Goal: Task Accomplishment & Management: Manage account settings

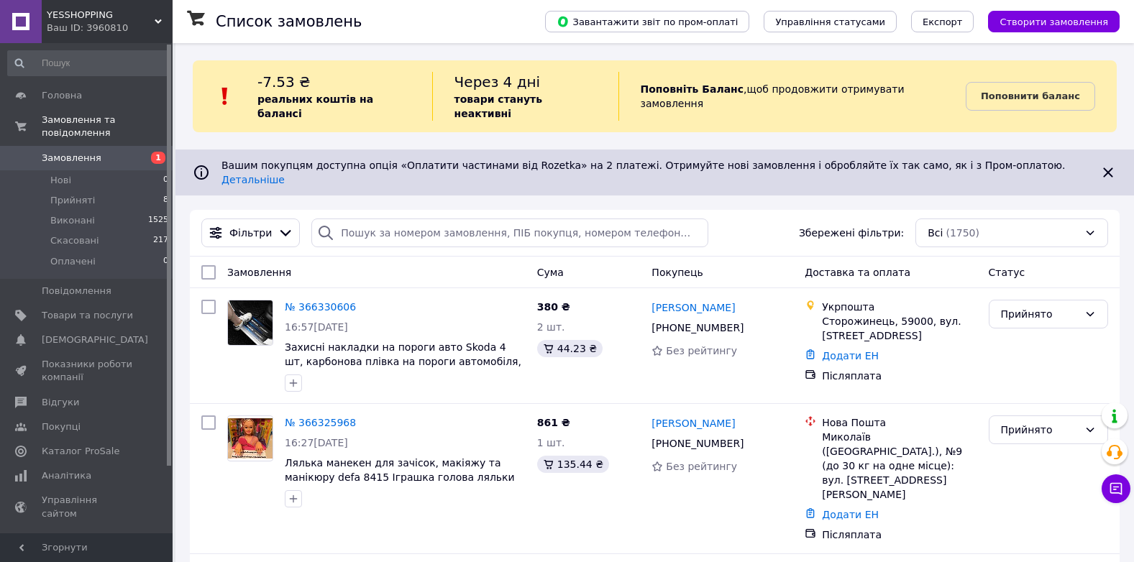
drag, startPoint x: 73, startPoint y: 183, endPoint x: 326, endPoint y: 200, distance: 253.0
click at [73, 194] on span "Прийняті" at bounding box center [72, 200] width 45 height 13
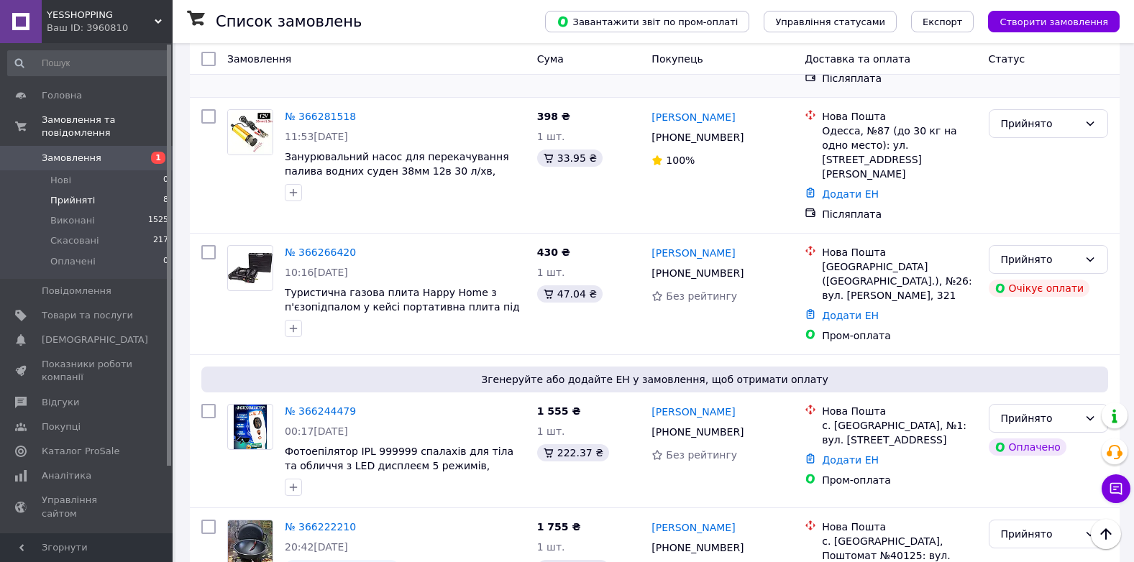
scroll to position [791, 0]
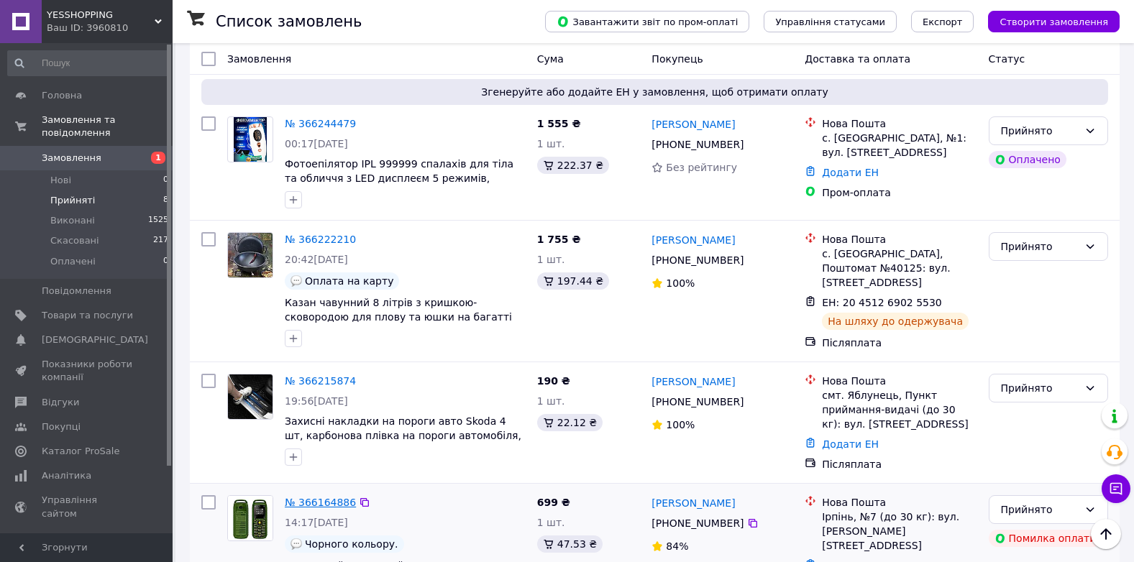
click at [316, 497] on link "№ 366164886" at bounding box center [320, 503] width 71 height 12
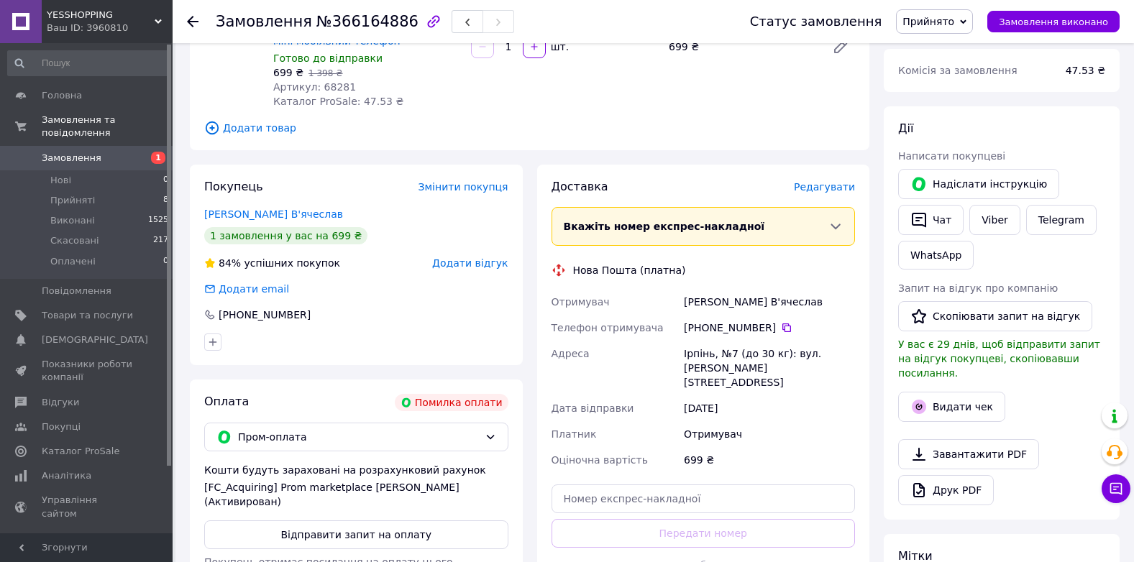
scroll to position [216, 0]
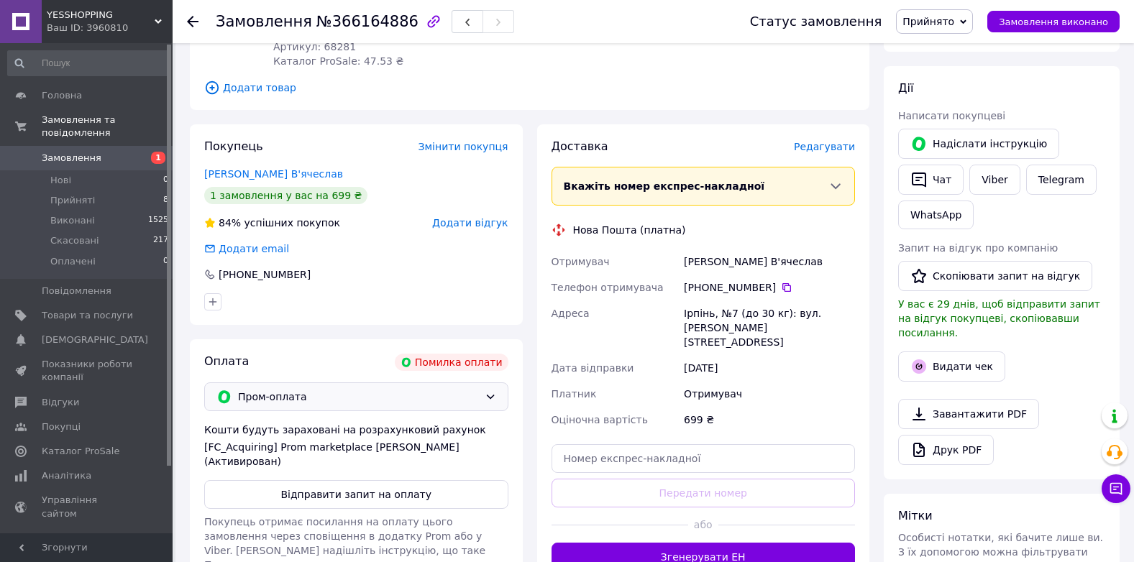
click at [295, 392] on span "Пром-оплата" at bounding box center [358, 397] width 241 height 16
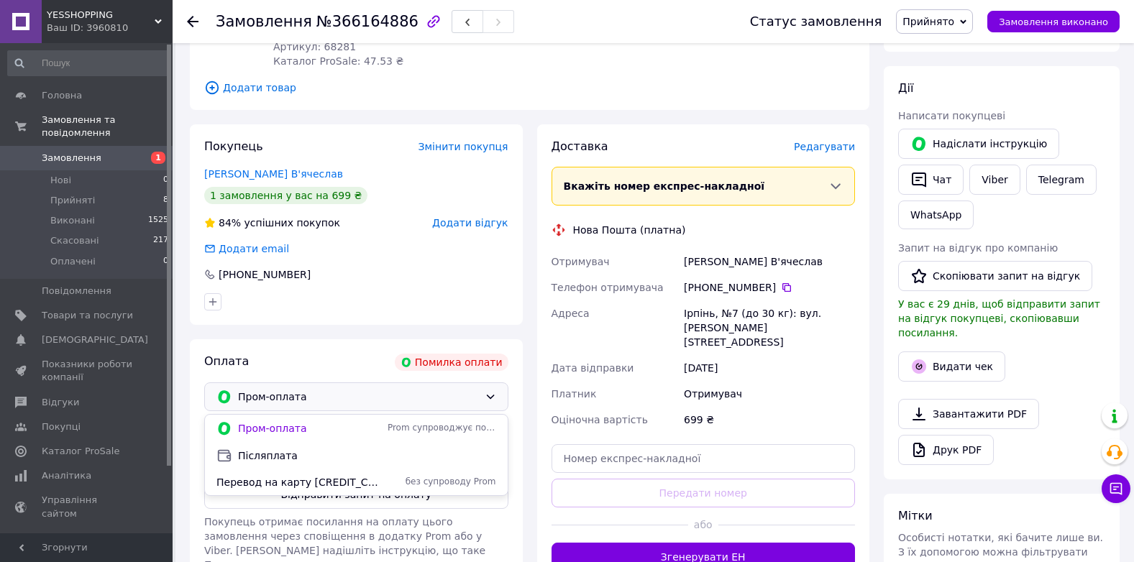
click at [270, 457] on span "Післяплата" at bounding box center [367, 456] width 258 height 14
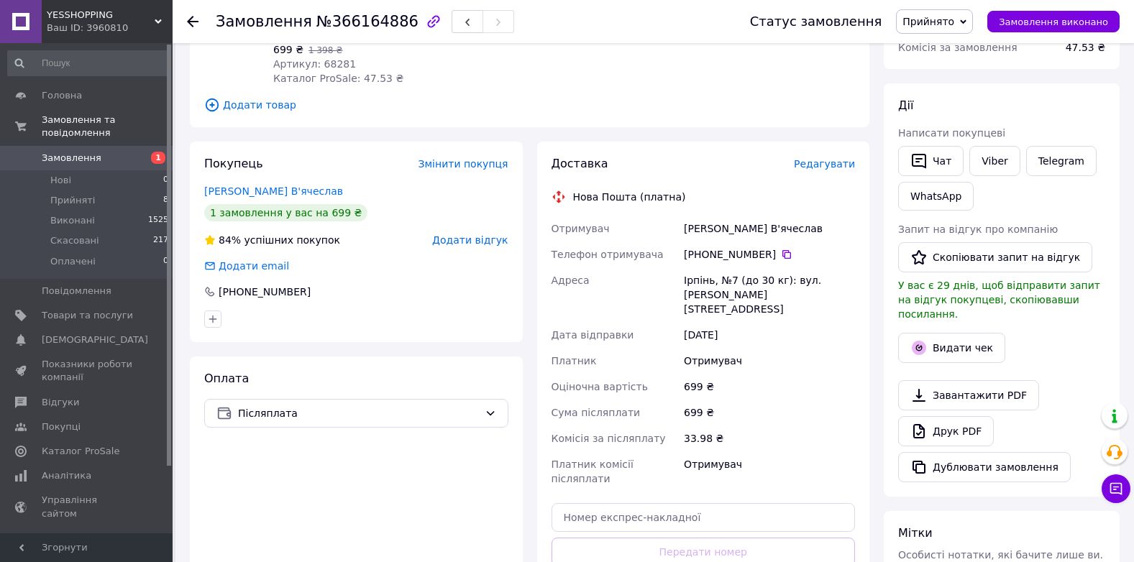
scroll to position [288, 0]
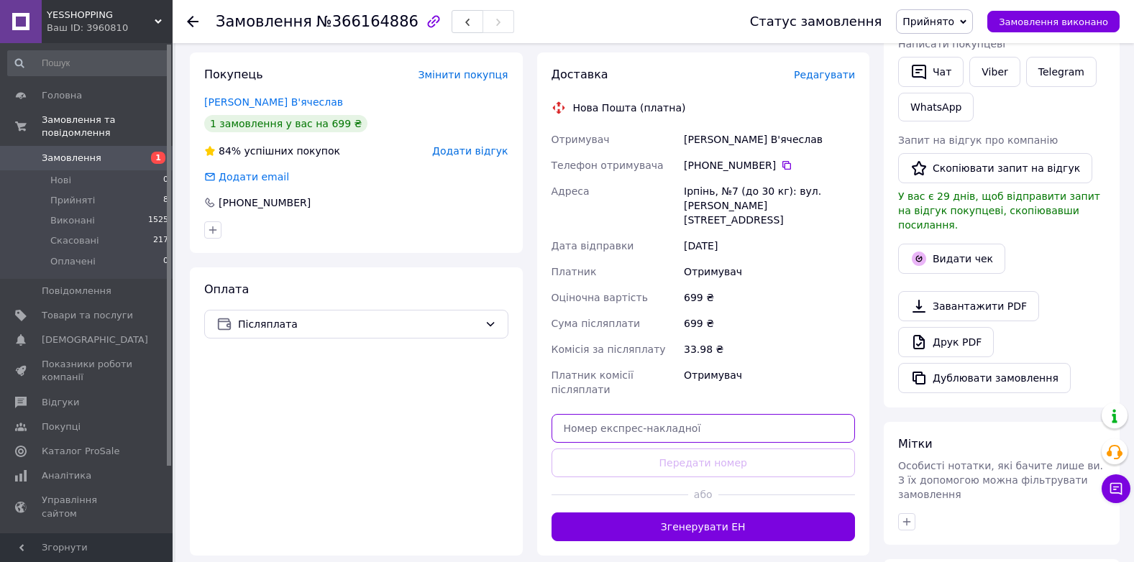
click at [643, 414] on input "text" at bounding box center [704, 428] width 304 height 29
paste input "20451268875881"
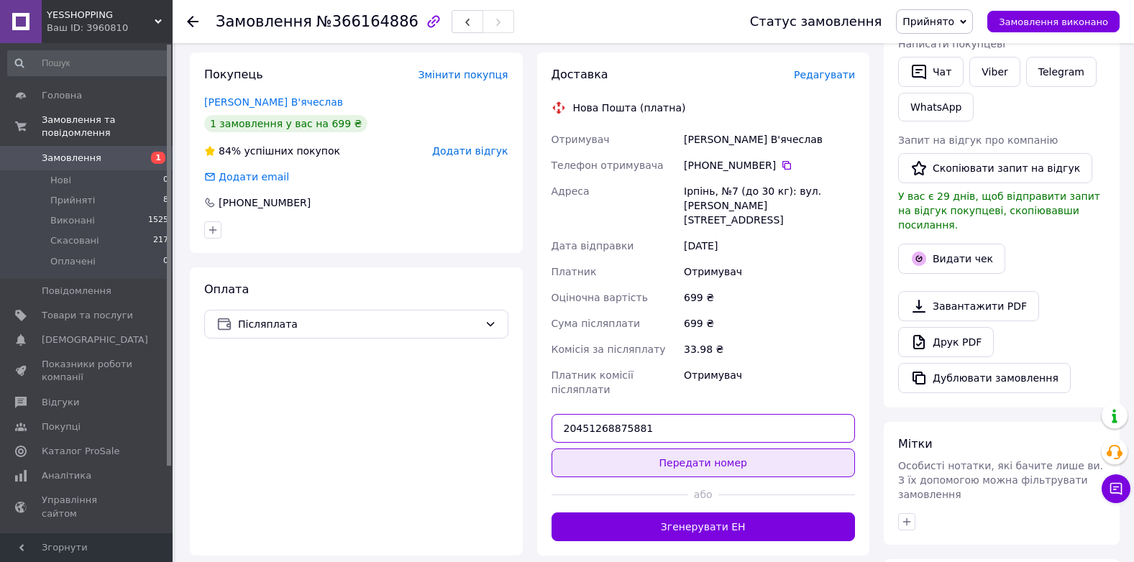
type input "20451268875881"
click at [682, 449] on button "Передати номер" at bounding box center [704, 463] width 304 height 29
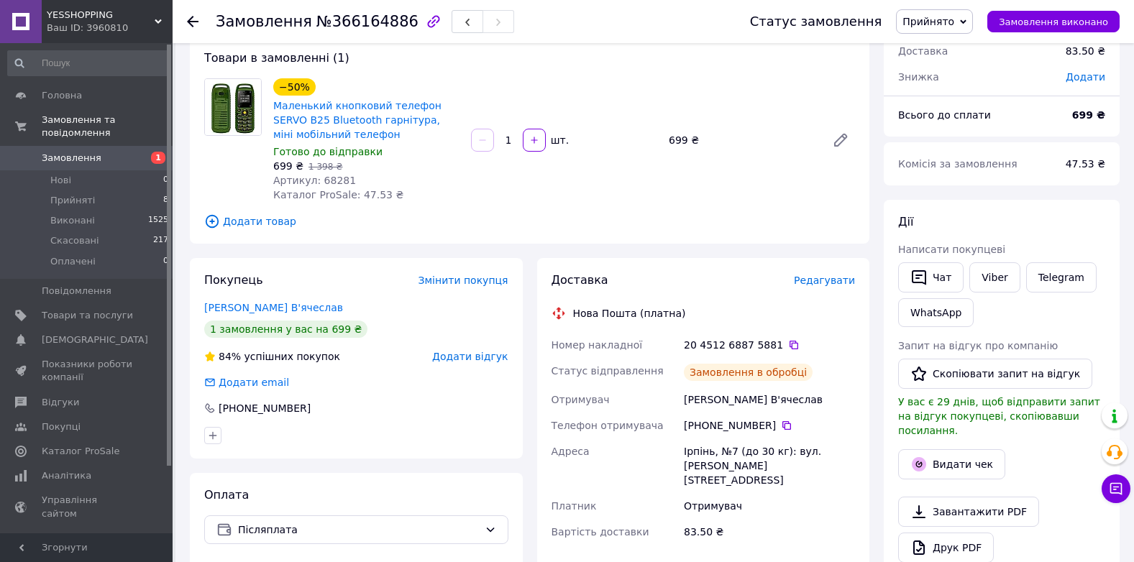
scroll to position [0, 0]
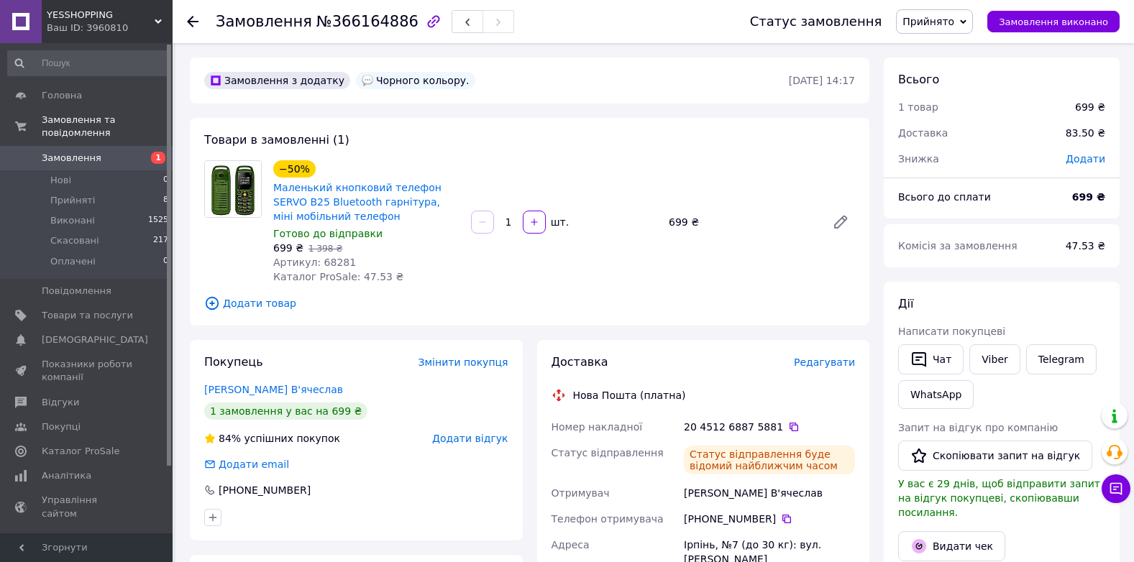
click at [940, 21] on span "Прийнято" at bounding box center [929, 22] width 52 height 12
click at [949, 49] on li "Виконано" at bounding box center [935, 51] width 76 height 22
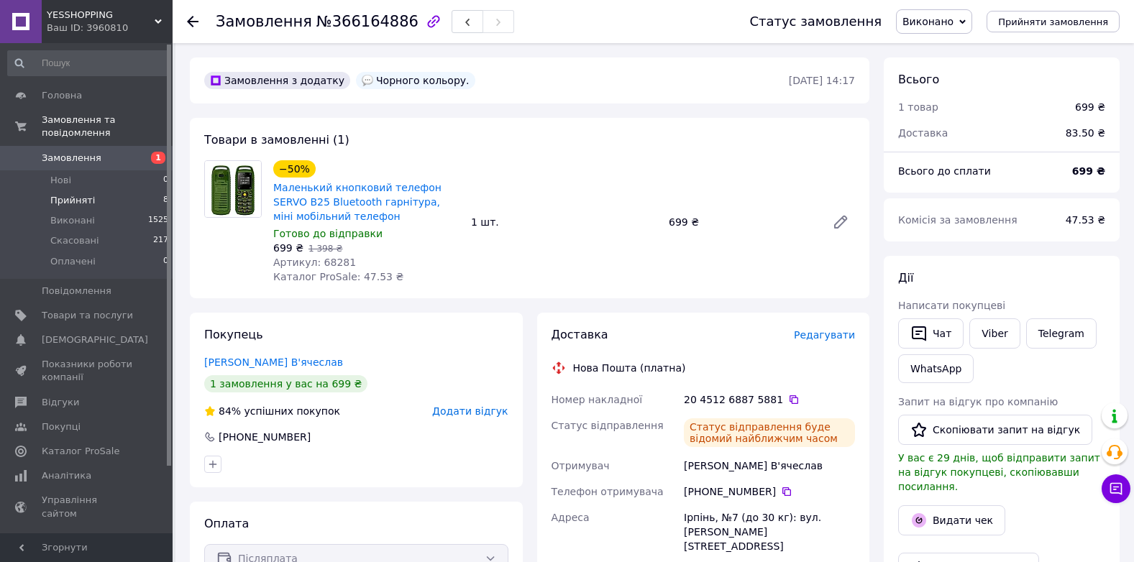
click at [89, 194] on span "Прийняті" at bounding box center [72, 200] width 45 height 13
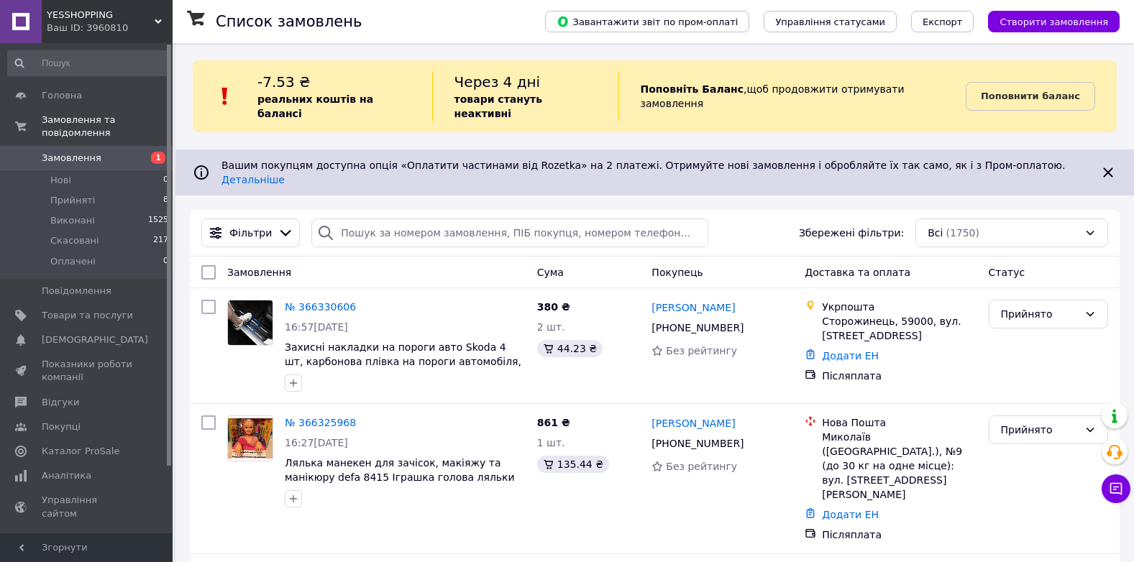
scroll to position [216, 0]
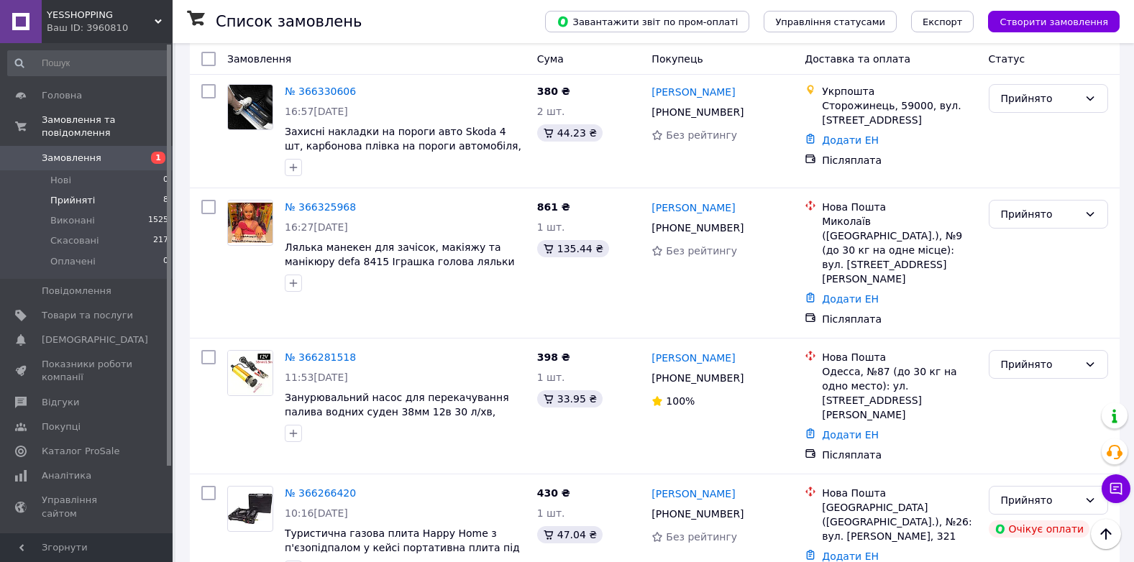
click at [79, 194] on span "Прийняті" at bounding box center [72, 200] width 45 height 13
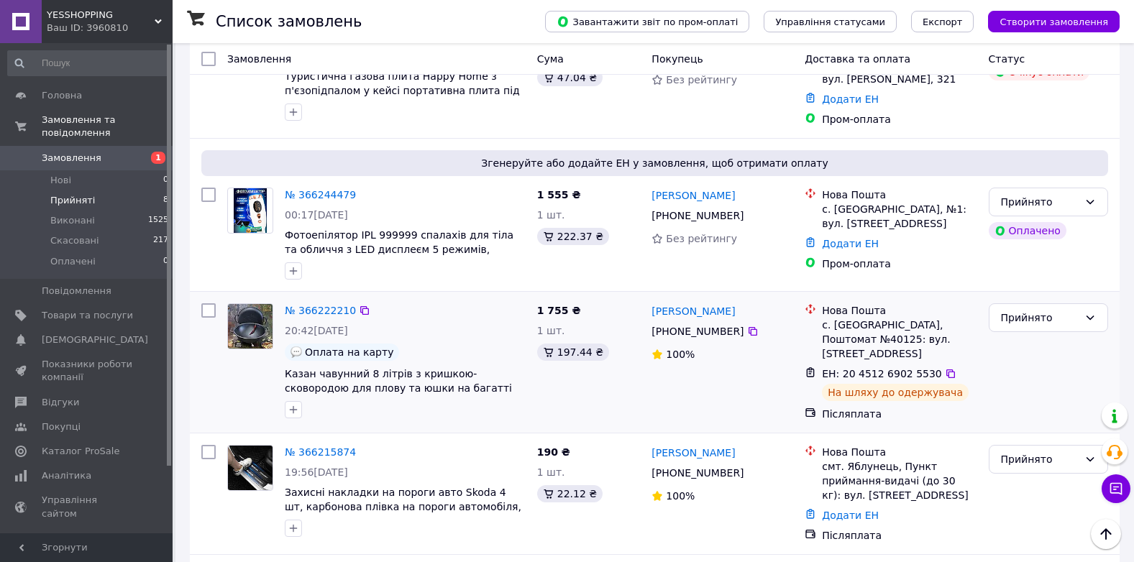
scroll to position [719, 0]
click at [1018, 311] on div "Прийнято" at bounding box center [1040, 319] width 78 height 16
click at [1025, 268] on li "Виконано" at bounding box center [1049, 276] width 118 height 26
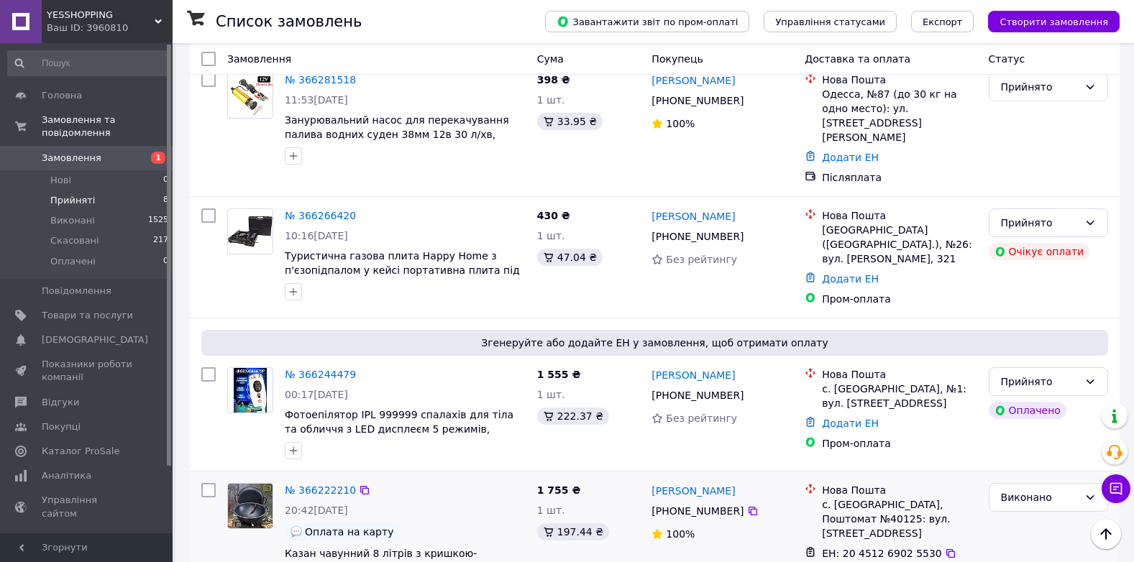
scroll to position [580, 0]
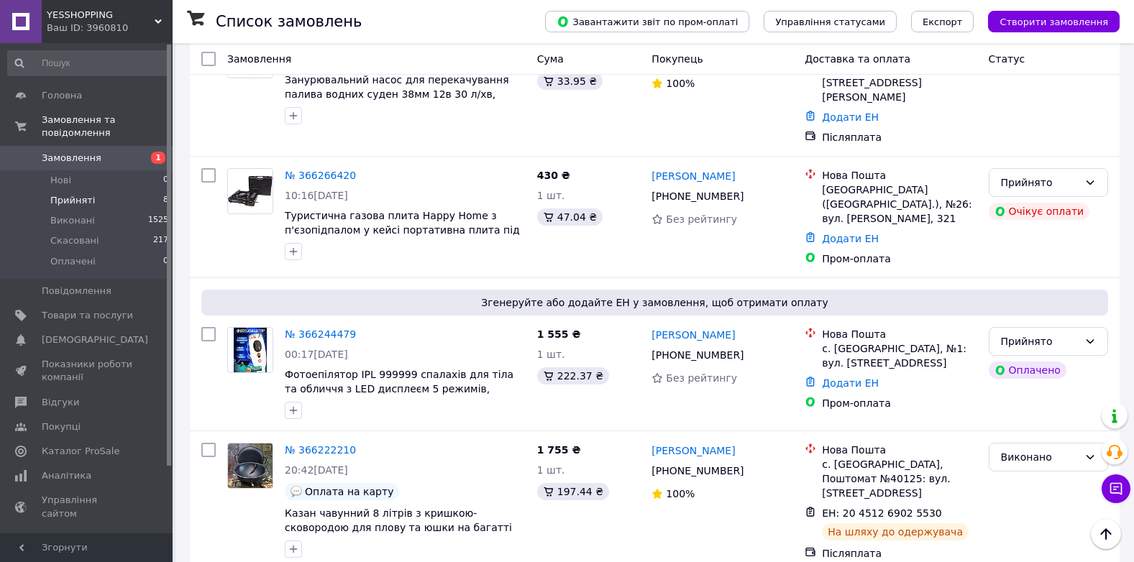
click at [84, 194] on span "Прийняті" at bounding box center [72, 200] width 45 height 13
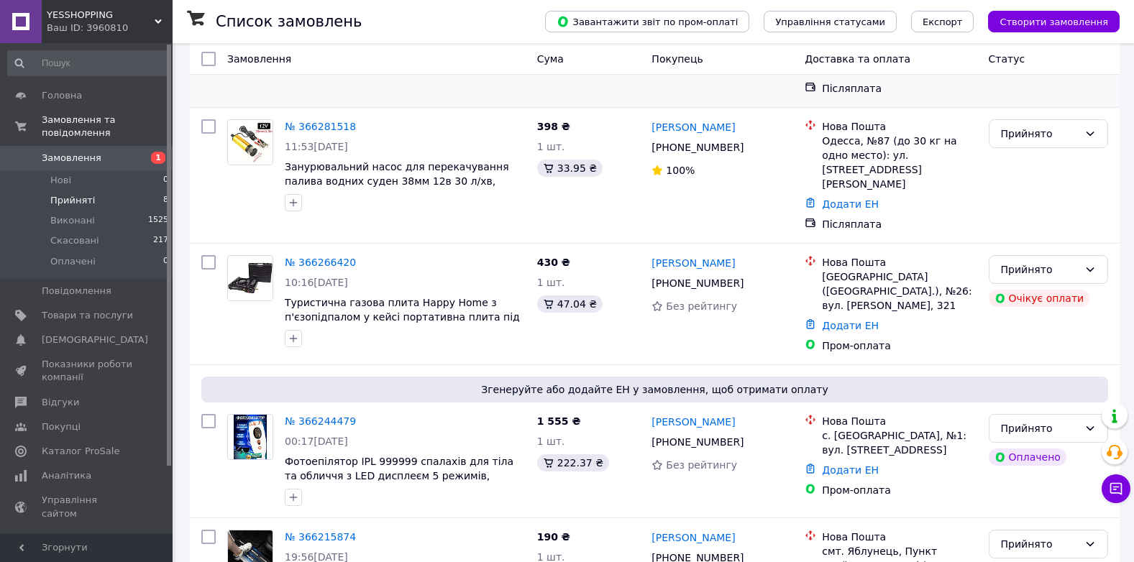
scroll to position [511, 0]
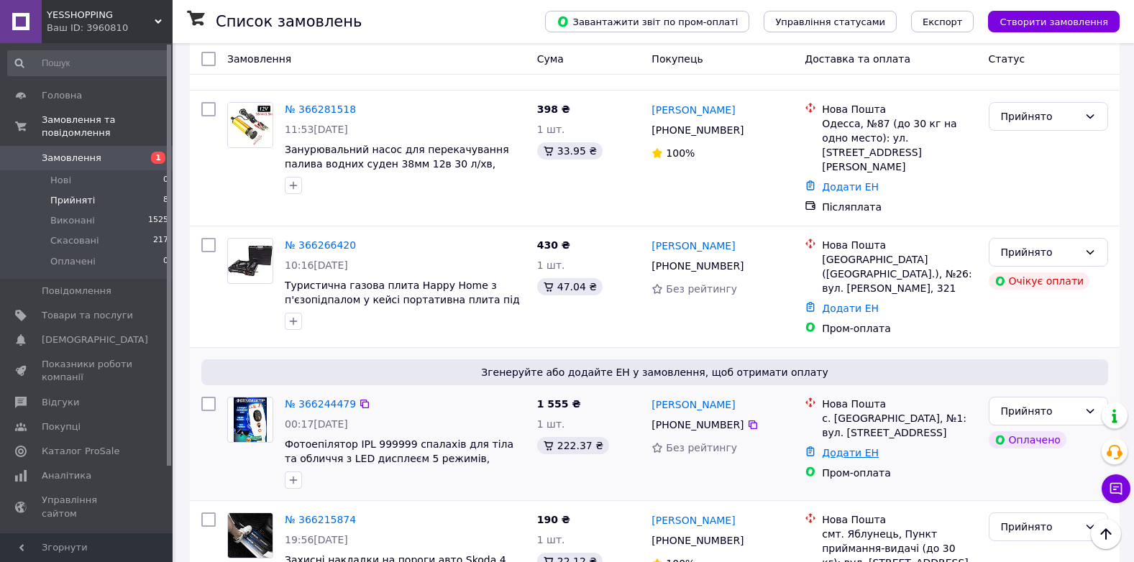
click at [851, 447] on link "Додати ЕН" at bounding box center [850, 453] width 57 height 12
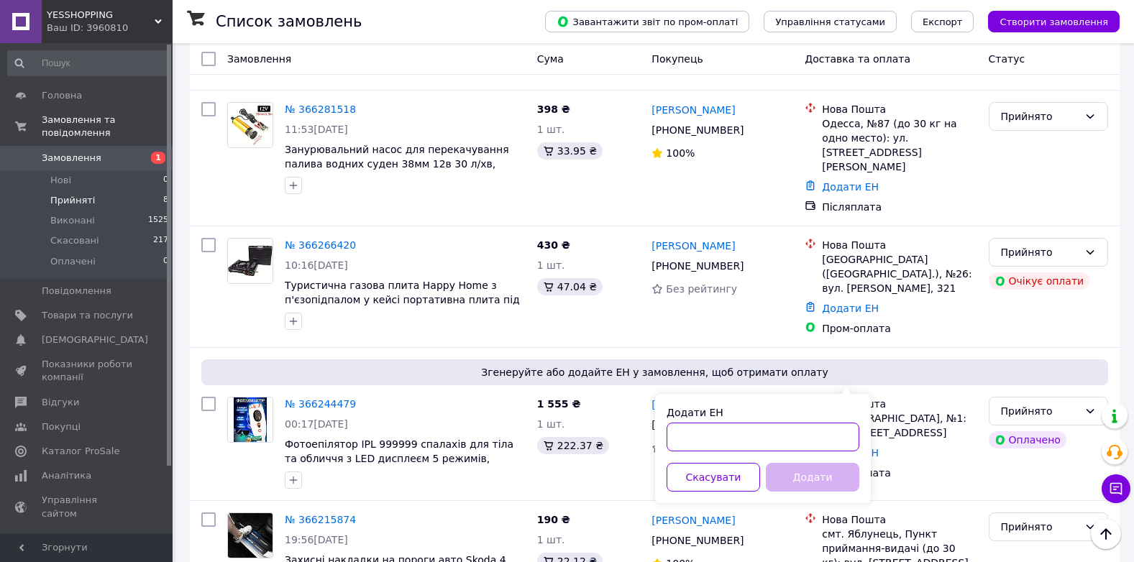
click at [693, 443] on input "Додати ЕН" at bounding box center [763, 437] width 193 height 29
paste input "20451269024446"
type input "20451269024446"
click at [802, 471] on button "Додати" at bounding box center [813, 477] width 94 height 29
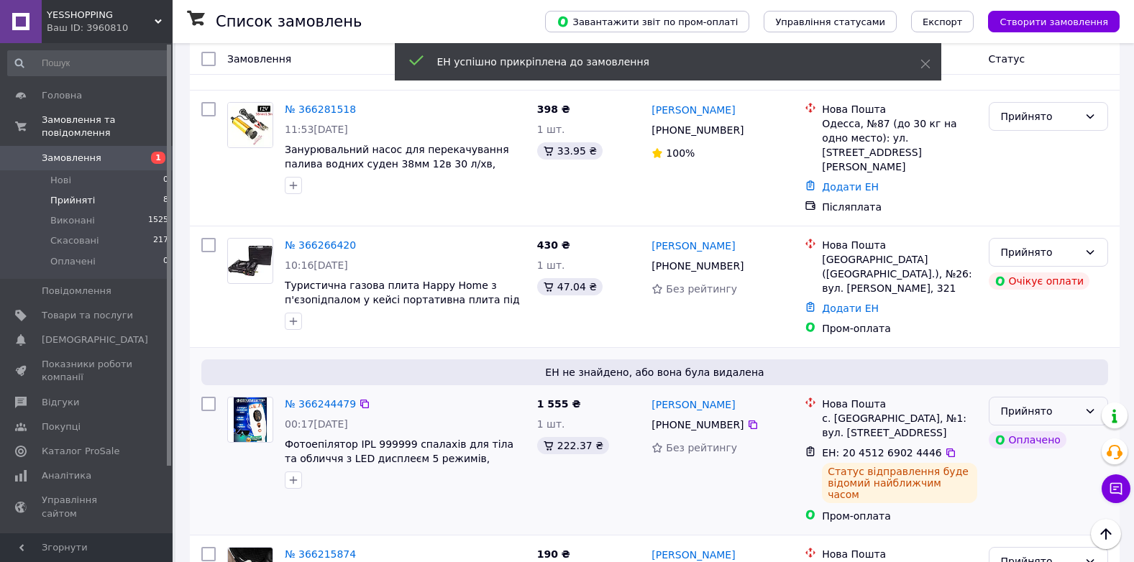
click at [1046, 397] on div "Прийнято" at bounding box center [1048, 411] width 119 height 29
click at [1042, 364] on li "Виконано" at bounding box center [1049, 368] width 118 height 26
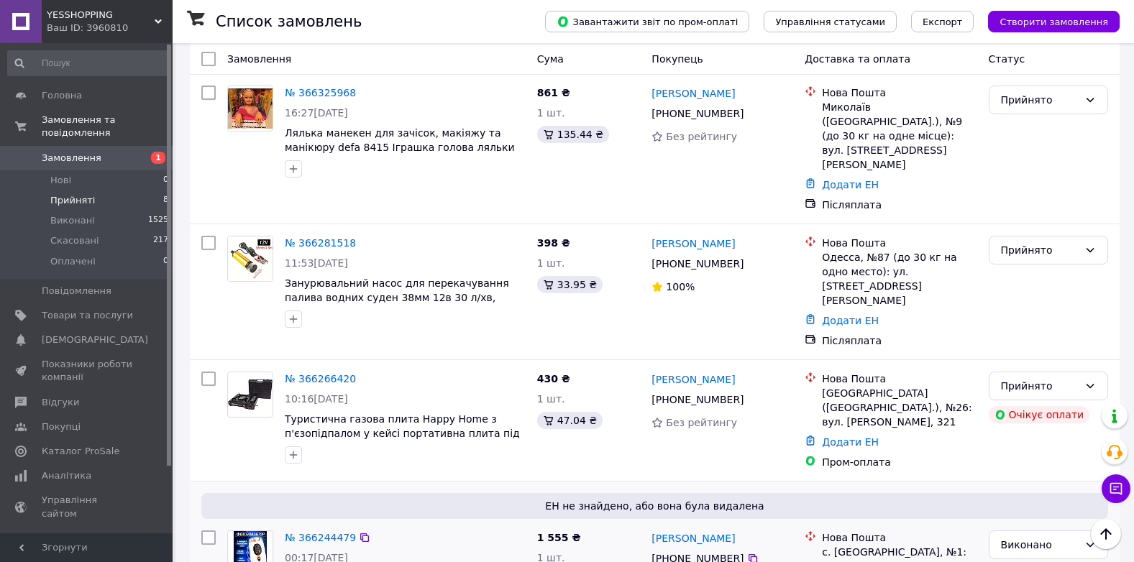
scroll to position [367, 0]
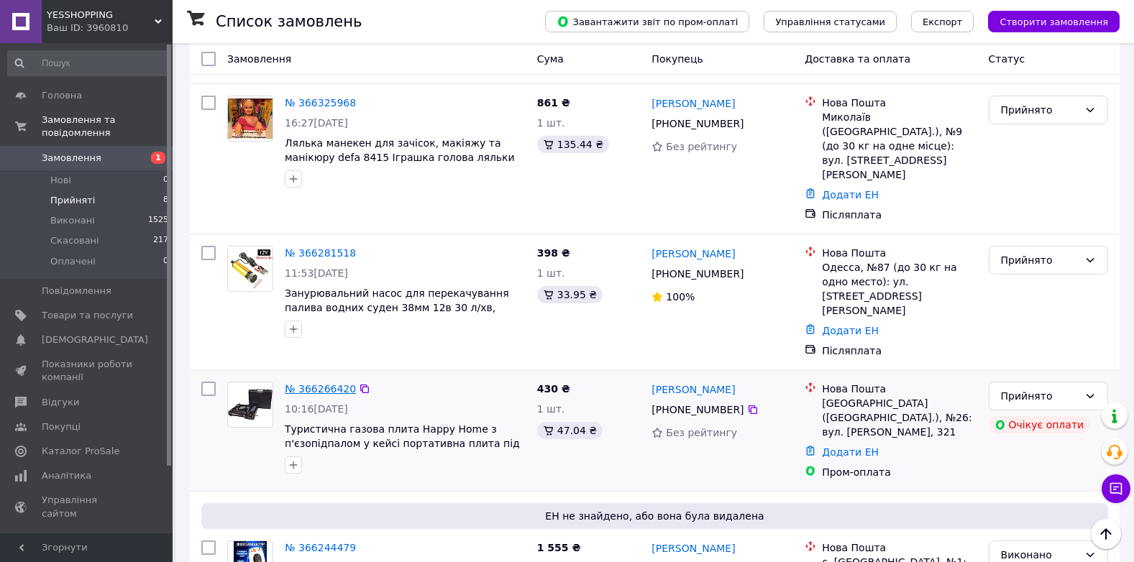
click at [306, 383] on link "№ 366266420" at bounding box center [320, 389] width 71 height 12
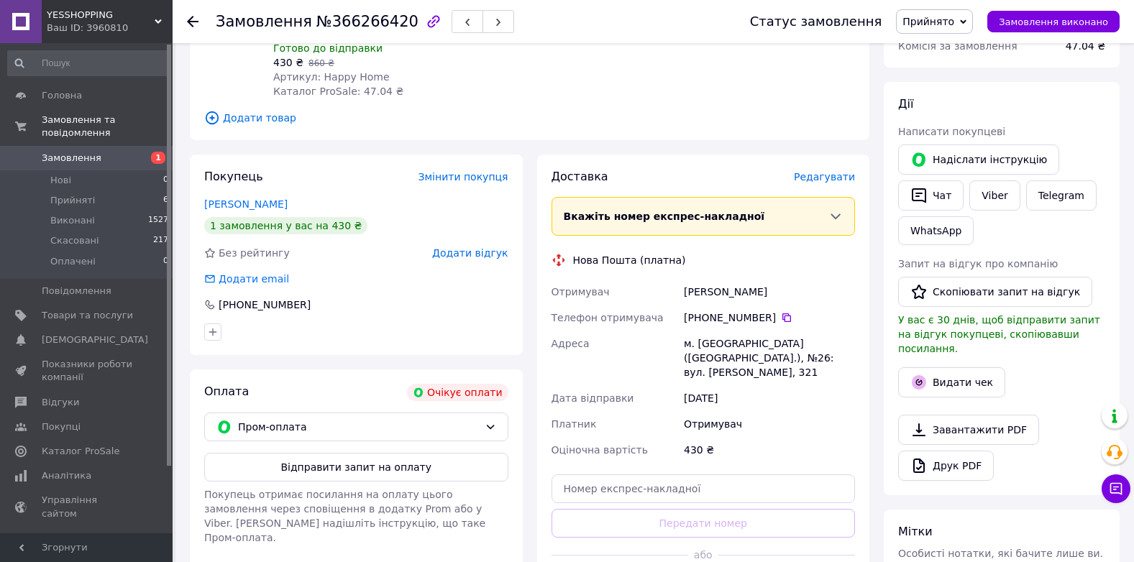
scroll to position [367, 0]
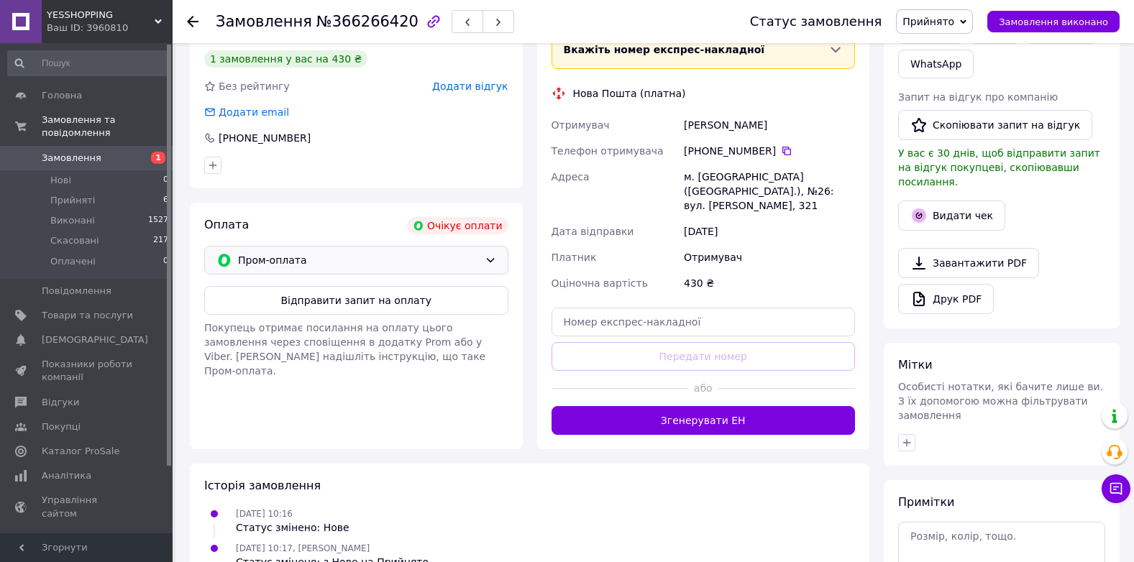
click at [459, 252] on span "Пром-оплата" at bounding box center [358, 260] width 241 height 16
click at [286, 302] on span "Післяплата" at bounding box center [367, 305] width 258 height 14
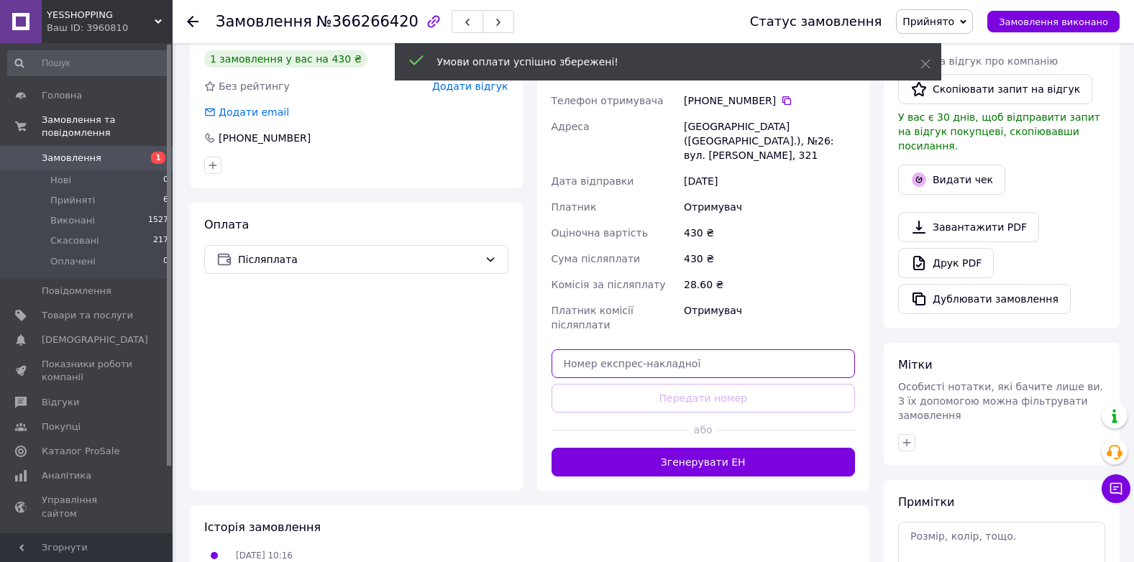
click at [642, 350] on input "text" at bounding box center [704, 364] width 304 height 29
paste input "20451268535620"
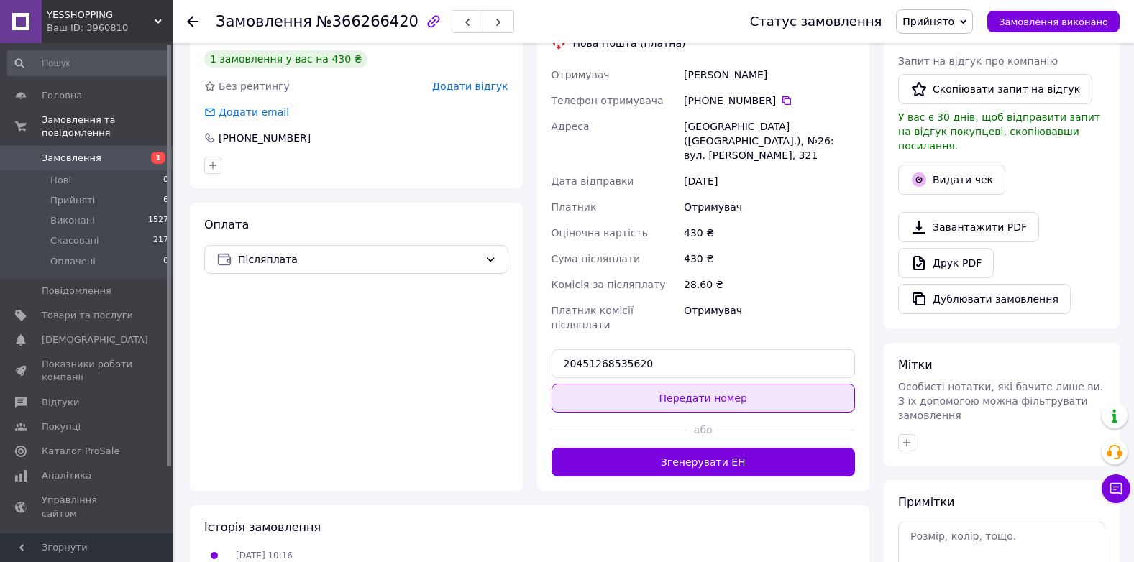
click at [694, 384] on button "Передати номер" at bounding box center [704, 398] width 304 height 29
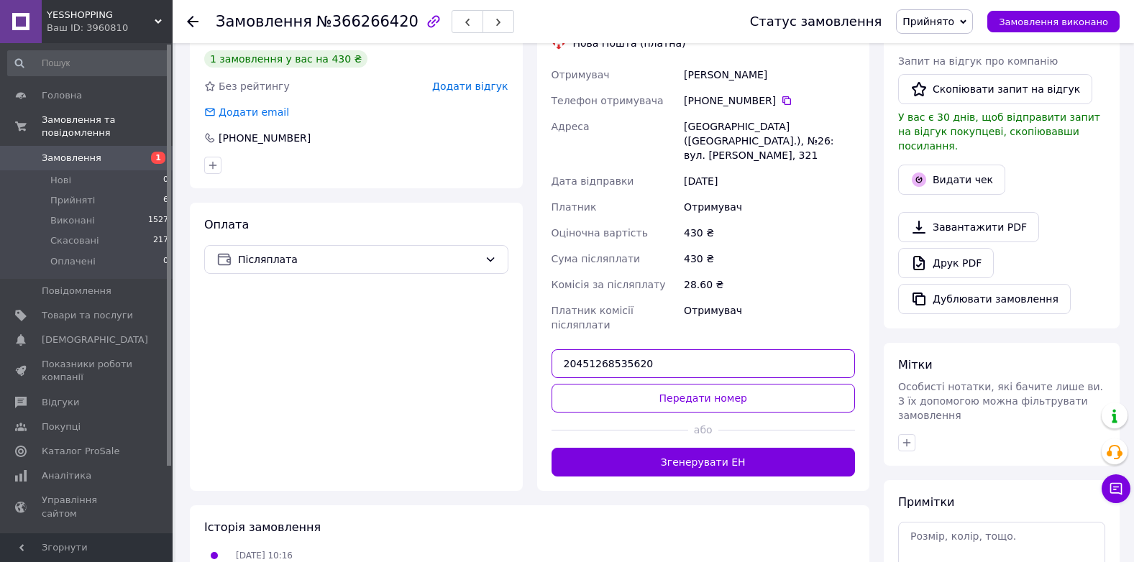
drag, startPoint x: 644, startPoint y: 314, endPoint x: 531, endPoint y: 321, distance: 113.8
click at [532, 320] on div "Доставка Редагувати Нова Пошта (платна) Отримувач [PERSON_NAME] отримувача [PHO…" at bounding box center [703, 239] width 347 height 503
paste input "9004661"
type input "20451269004661"
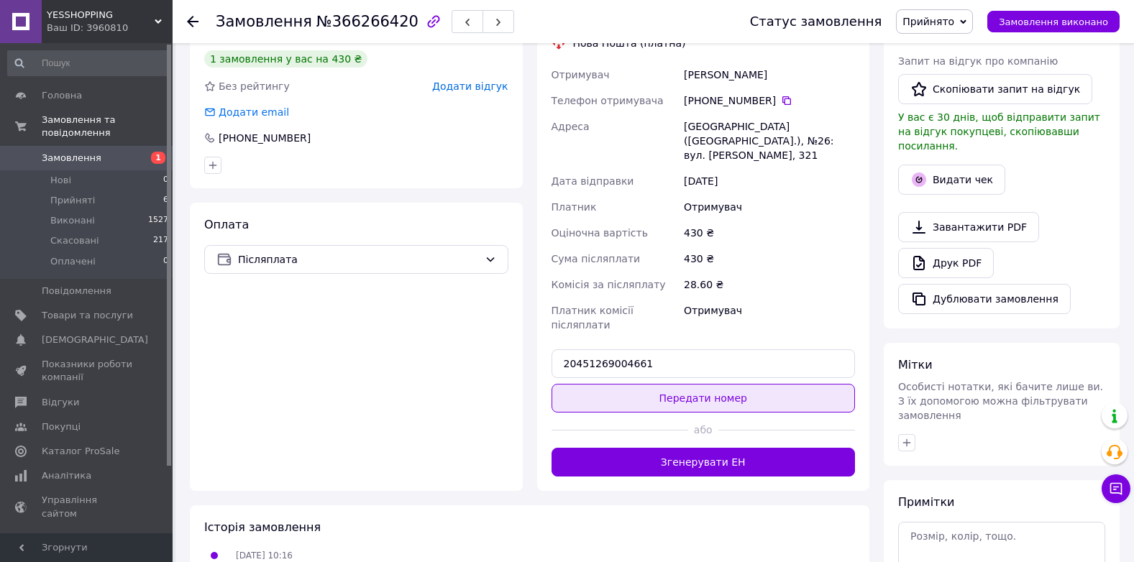
click at [675, 384] on button "Передати номер" at bounding box center [704, 398] width 304 height 29
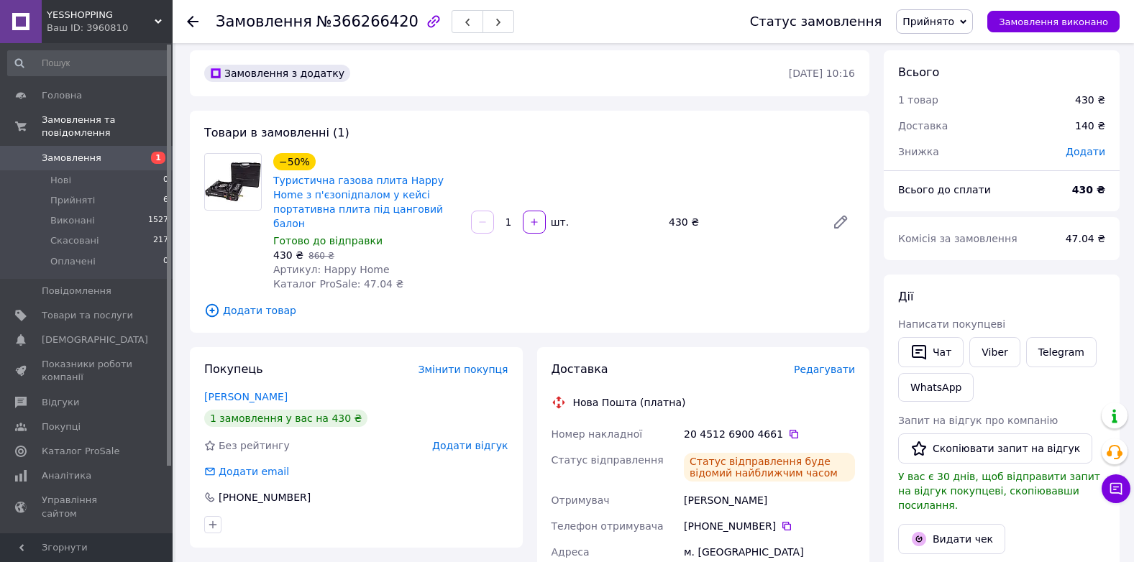
scroll to position [0, 0]
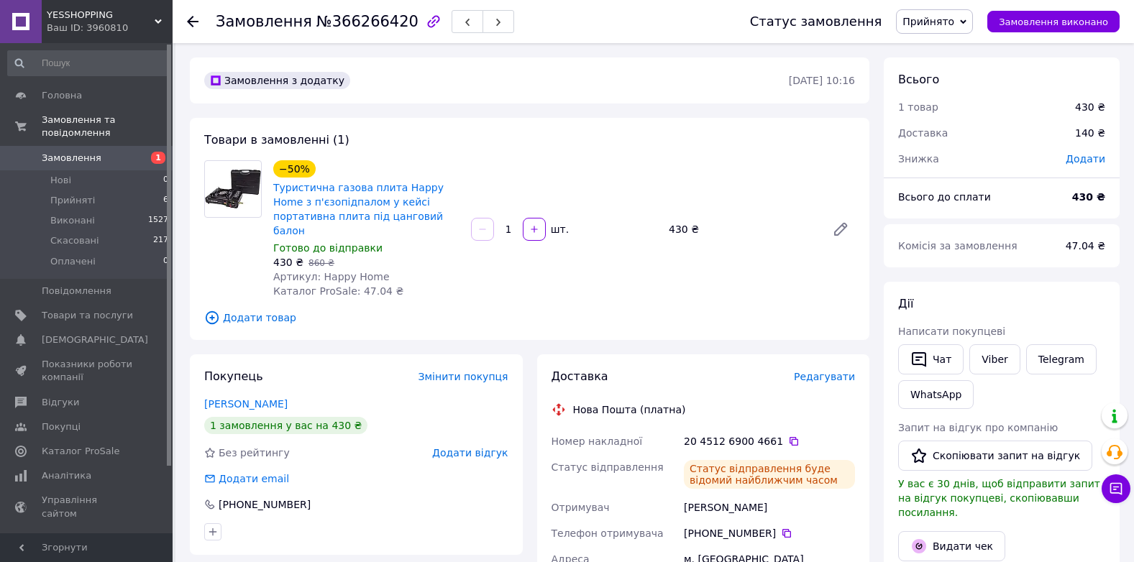
click at [954, 23] on span "Прийнято" at bounding box center [929, 22] width 52 height 12
click at [956, 45] on li "Виконано" at bounding box center [935, 51] width 76 height 22
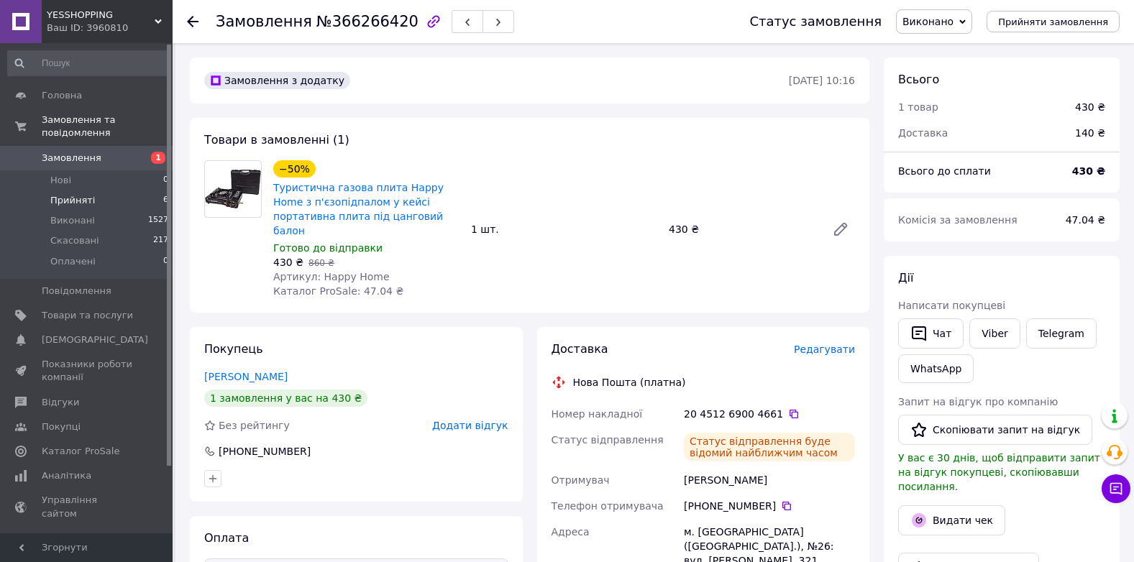
click at [83, 194] on span "Прийняті" at bounding box center [72, 200] width 45 height 13
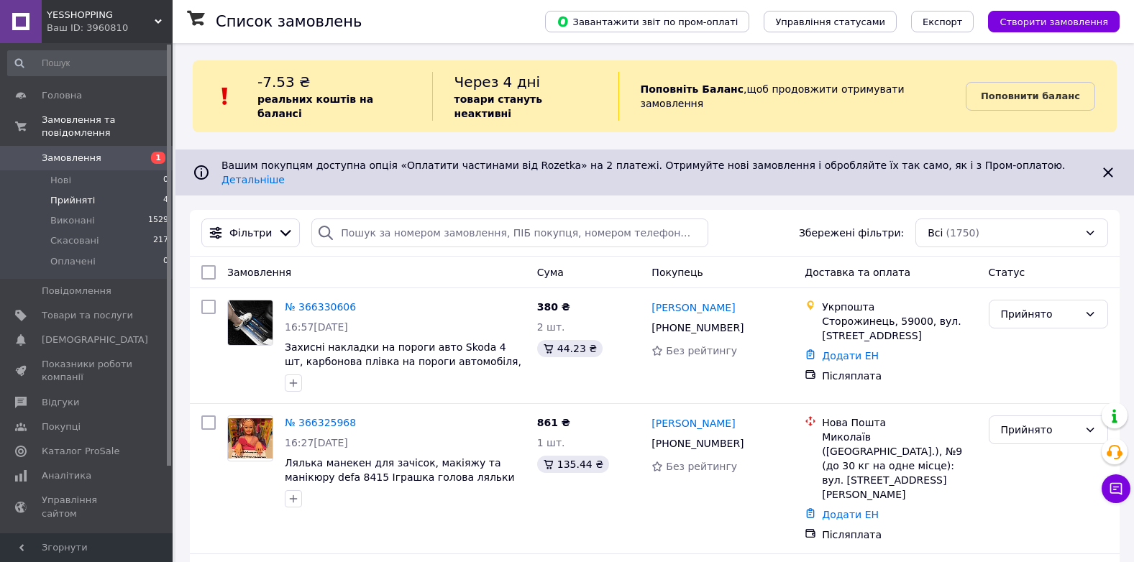
click at [94, 191] on li "Прийняті 4" at bounding box center [88, 201] width 177 height 20
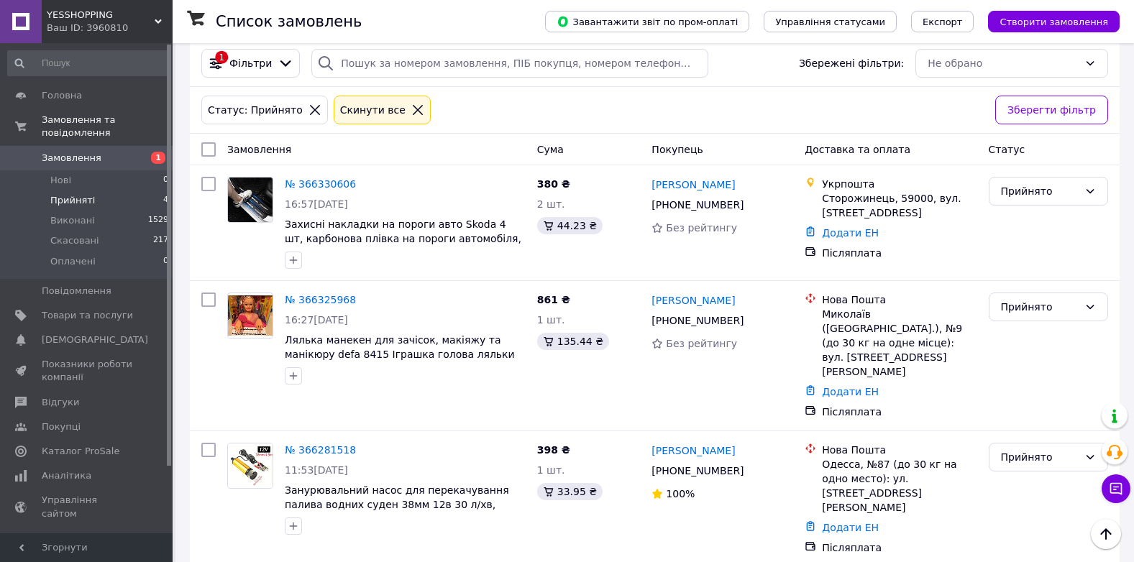
scroll to position [242, 0]
